Goal: Check status: Check status

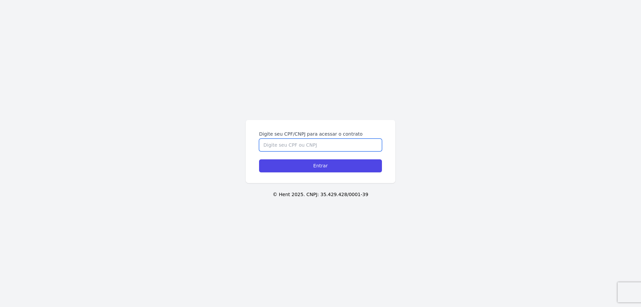
click at [270, 149] on input "Digite seu CPF/CNPJ para acessar o contrato" at bounding box center [320, 144] width 123 height 13
paste input "12705948775"
type input "12705948775"
click at [313, 166] on input "Entrar" at bounding box center [320, 165] width 123 height 13
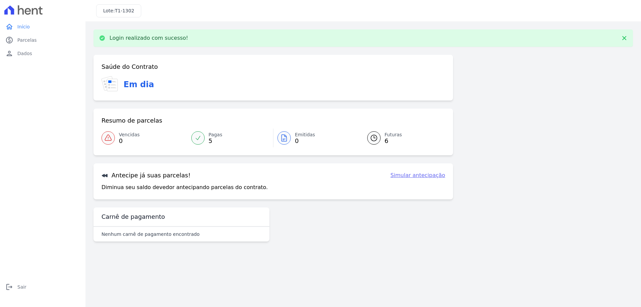
click at [374, 139] on icon at bounding box center [374, 138] width 8 height 8
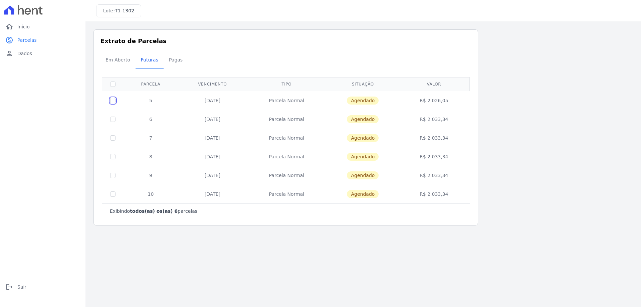
click at [113, 98] on input "checkbox" at bounding box center [112, 100] width 5 height 5
checkbox input "true"
click at [368, 100] on span "Agendado" at bounding box center [363, 100] width 32 height 8
click at [287, 101] on td "Parcela Normal" at bounding box center [286, 100] width 79 height 19
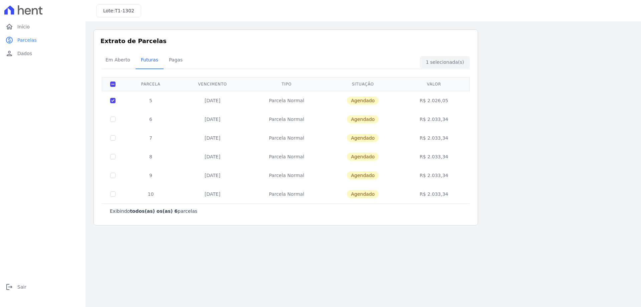
drag, startPoint x: 208, startPoint y: 100, endPoint x: 283, endPoint y: 97, distance: 75.1
click at [208, 100] on td "[DATE]" at bounding box center [212, 100] width 69 height 19
click at [436, 101] on td "R$ 2.026,05" at bounding box center [433, 100] width 69 height 19
click at [26, 28] on span "Início" at bounding box center [23, 26] width 12 height 7
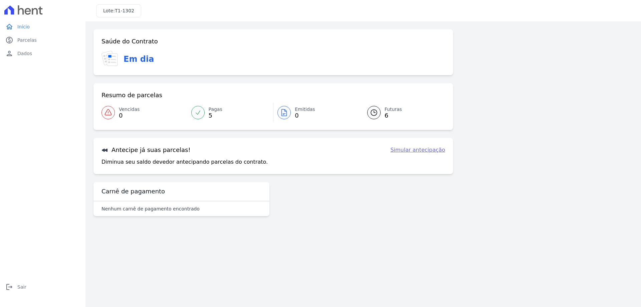
click at [374, 116] on icon at bounding box center [374, 112] width 8 height 8
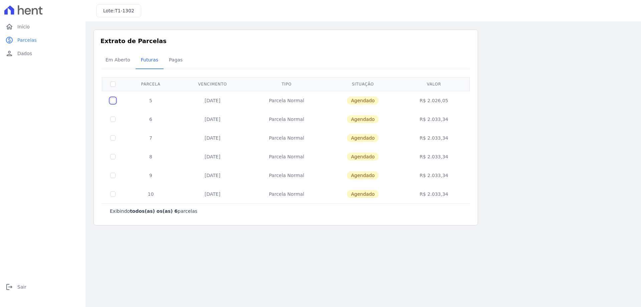
click at [113, 100] on input "checkbox" at bounding box center [112, 100] width 5 height 5
checkbox input "true"
click at [366, 100] on span "Agendado" at bounding box center [363, 100] width 32 height 8
click at [209, 100] on td "[DATE]" at bounding box center [212, 100] width 69 height 19
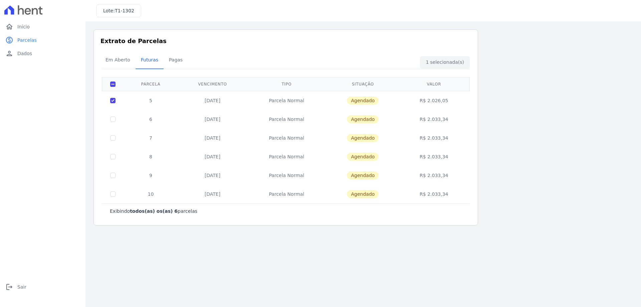
click at [432, 97] on td "R$ 2.026,05" at bounding box center [433, 100] width 69 height 19
drag, startPoint x: 436, startPoint y: 99, endPoint x: 447, endPoint y: 100, distance: 11.1
click at [438, 100] on td "R$ 2.026,05" at bounding box center [433, 100] width 69 height 19
click at [447, 100] on td "R$ 2.026,05" at bounding box center [433, 100] width 69 height 19
click at [449, 101] on td "R$ 2.026,05" at bounding box center [433, 100] width 69 height 19
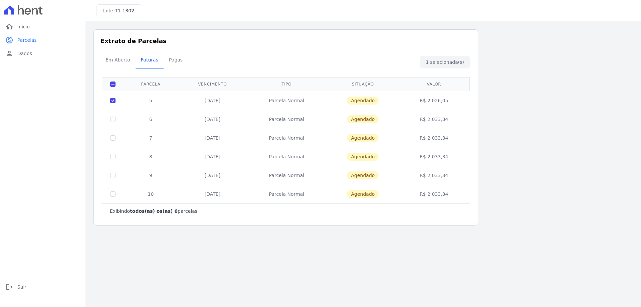
drag, startPoint x: 370, startPoint y: 97, endPoint x: 366, endPoint y: 100, distance: 4.7
click at [369, 98] on span "Agendado" at bounding box center [363, 100] width 32 height 8
click at [366, 100] on span "Agendado" at bounding box center [363, 100] width 32 height 8
drag, startPoint x: 295, startPoint y: 102, endPoint x: 252, endPoint y: 103, distance: 42.4
click at [293, 103] on td "Parcela Normal" at bounding box center [286, 100] width 79 height 19
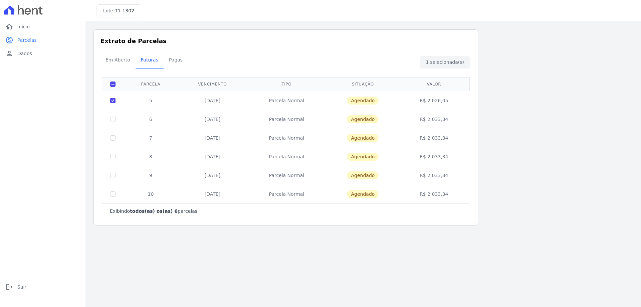
click at [215, 100] on td "25/09/2025" at bounding box center [212, 100] width 69 height 19
click at [214, 100] on td "25/09/2025" at bounding box center [212, 100] width 69 height 19
